Goal: Transaction & Acquisition: Purchase product/service

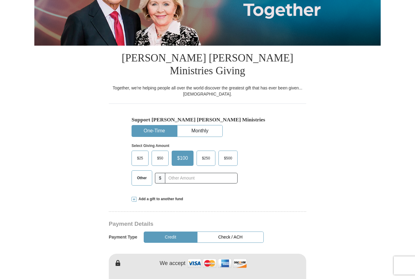
scroll to position [107, 0]
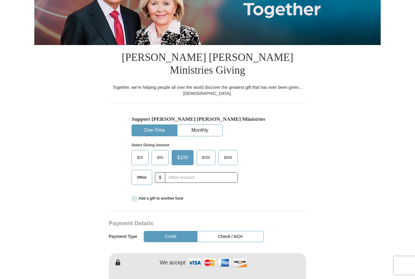
click at [155, 125] on button "One-Time" at bounding box center [154, 130] width 45 height 11
click at [174, 172] on input "text" at bounding box center [201, 177] width 73 height 11
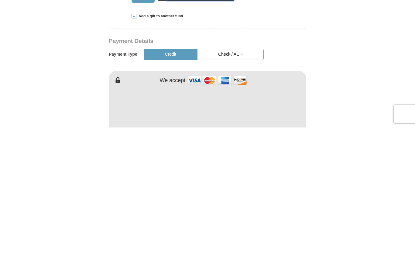
scroll to position [139, 0]
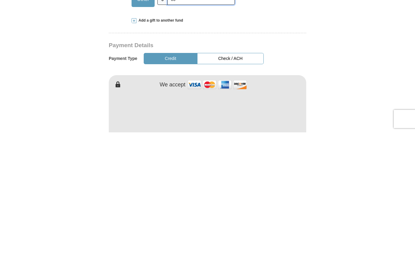
type input "60"
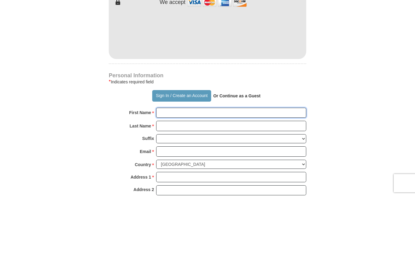
click at [172, 190] on input "First Name *" at bounding box center [231, 195] width 150 height 10
type input "[PERSON_NAME]"
click at [170, 203] on input "Last Name *" at bounding box center [231, 208] width 150 height 10
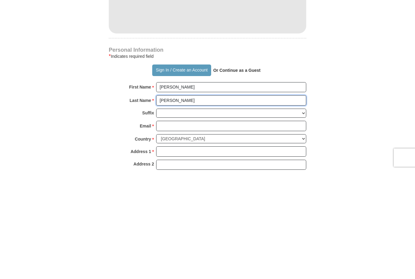
type input "[PERSON_NAME]"
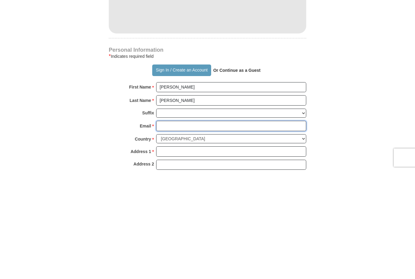
click at [165, 228] on input "Email *" at bounding box center [231, 233] width 150 height 10
type input "hi"
type input "[EMAIL_ADDRESS][DOMAIN_NAME]"
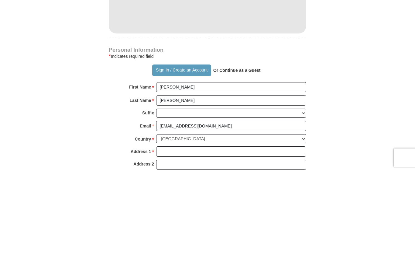
scroll to position [393, 0]
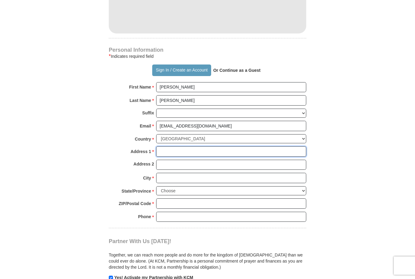
click at [169, 146] on input "Address 1 *" at bounding box center [231, 151] width 150 height 10
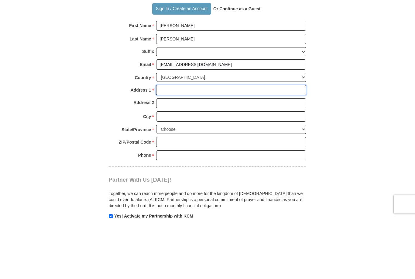
type input "[STREET_ADDRESS]"
type input "[GEOGRAPHIC_DATA]"
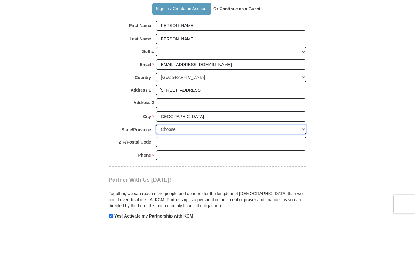
select select "[GEOGRAPHIC_DATA]"
type input "77545"
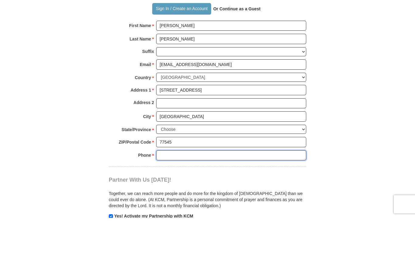
type input "7138650376"
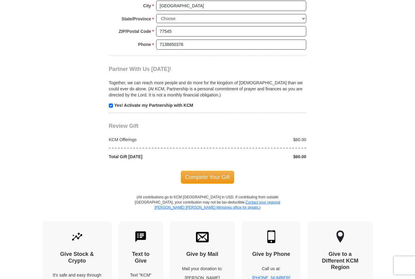
scroll to position [564, 0]
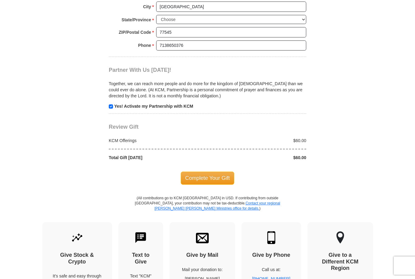
click at [211, 171] on span "Complete Your Gift" at bounding box center [208, 177] width 54 height 13
